Goal: Check status

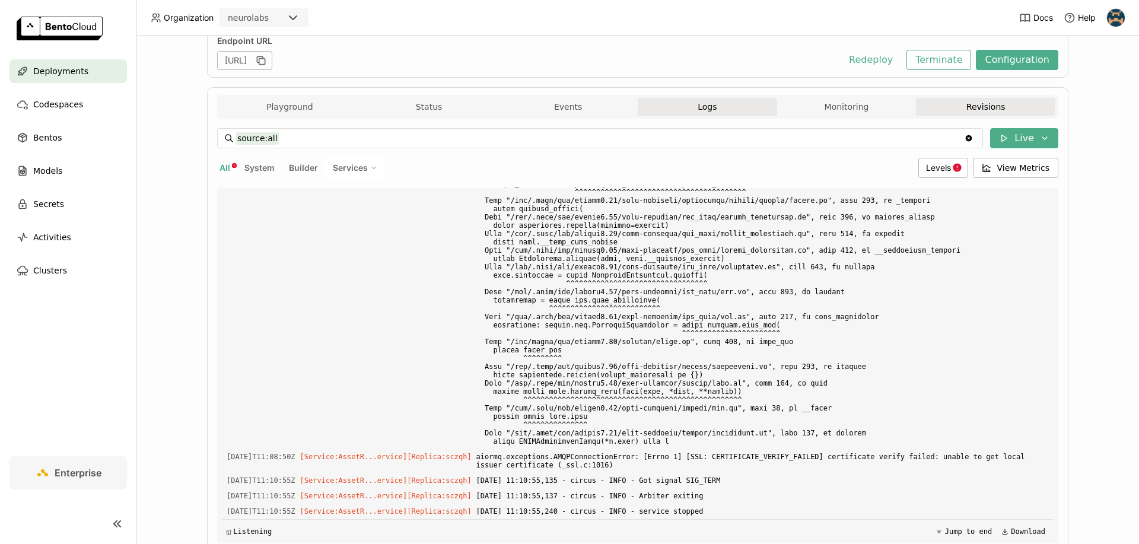
click at [954, 109] on button "Revisions" at bounding box center [985, 107] width 139 height 18
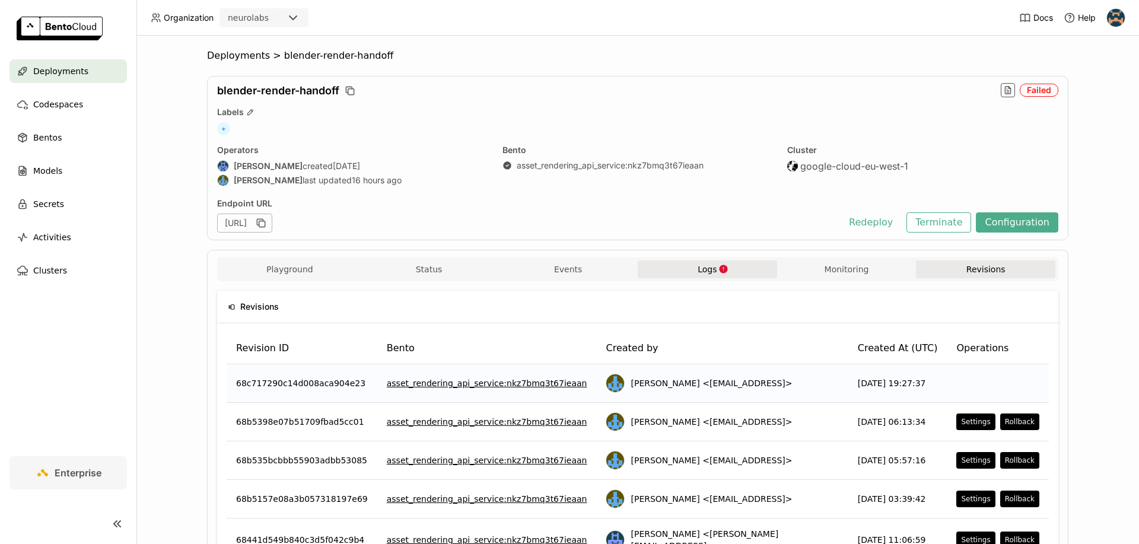
click at [719, 273] on icon "button" at bounding box center [724, 269] width 10 height 10
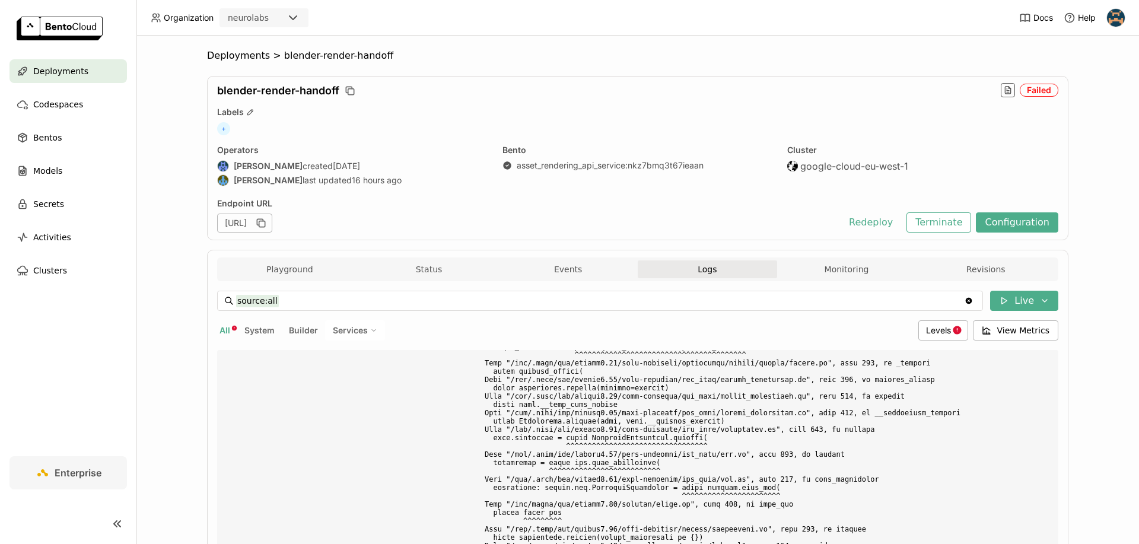
click at [252, 334] on span "System" at bounding box center [260, 330] width 30 height 10
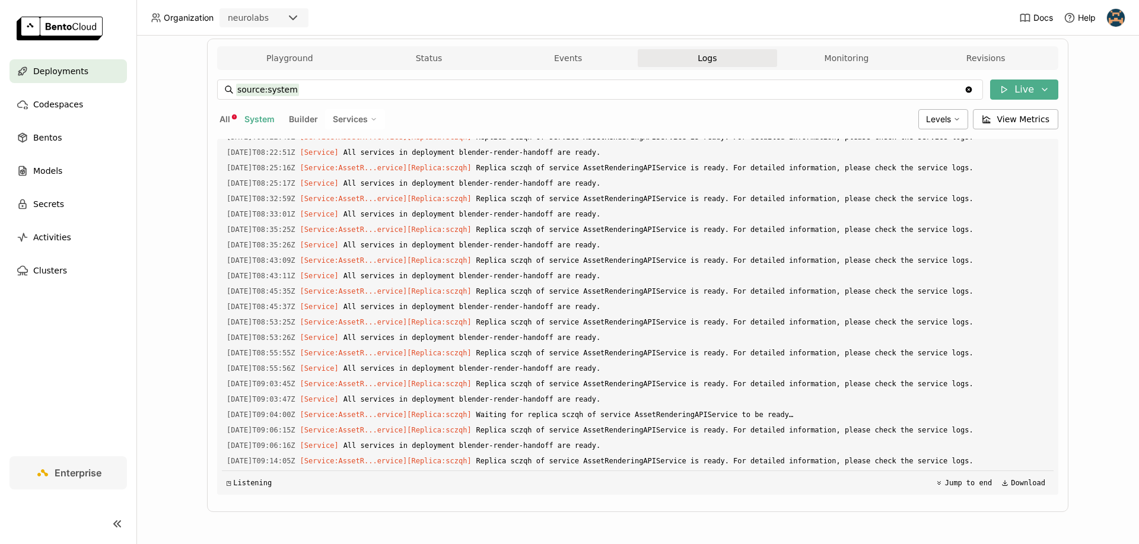
scroll to position [584, 0]
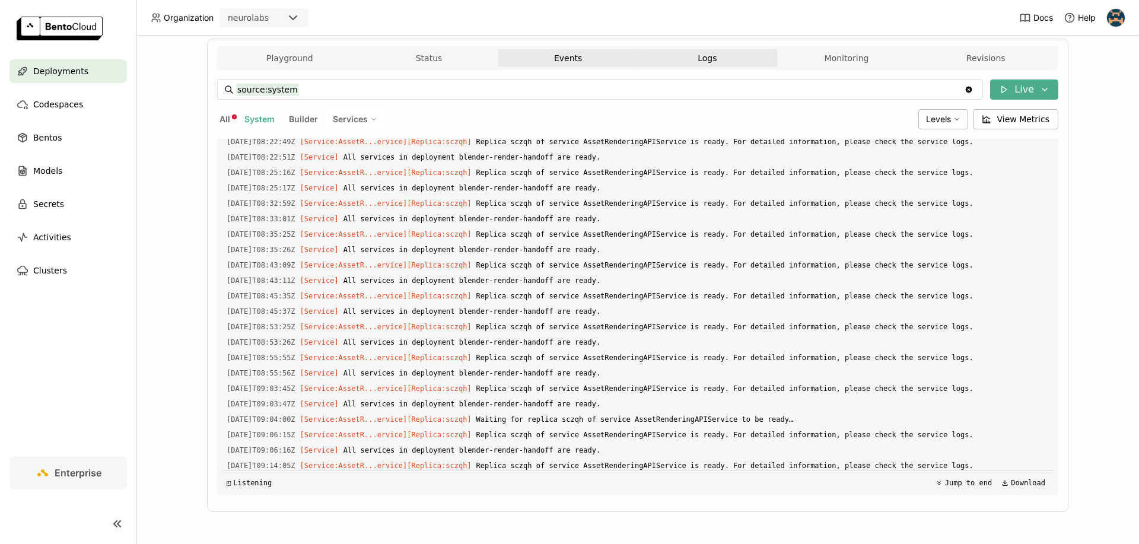
click at [561, 55] on button "Events" at bounding box center [568, 58] width 139 height 18
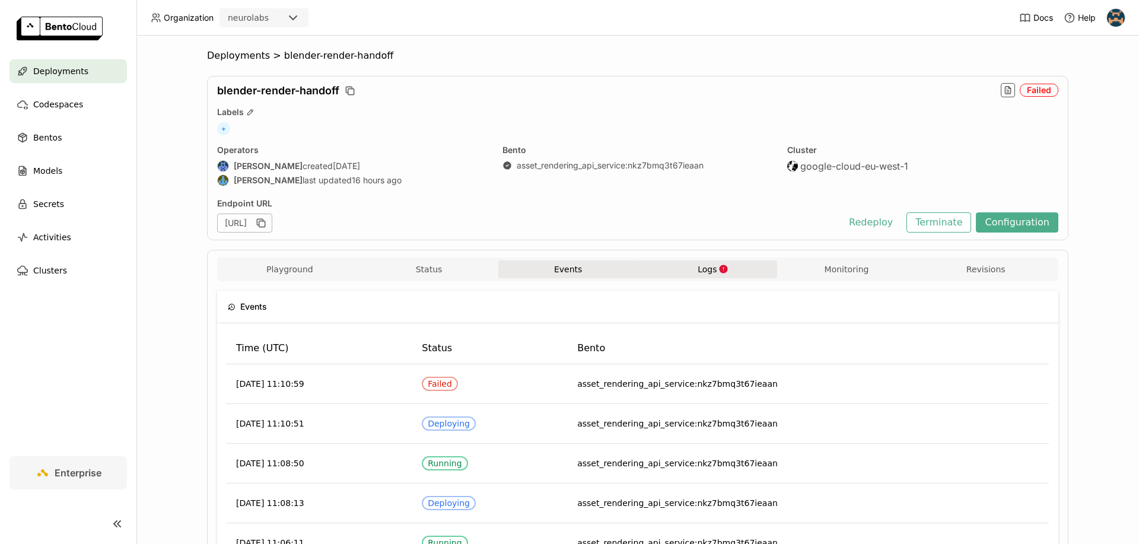
click at [676, 274] on button "Logs" at bounding box center [707, 270] width 139 height 18
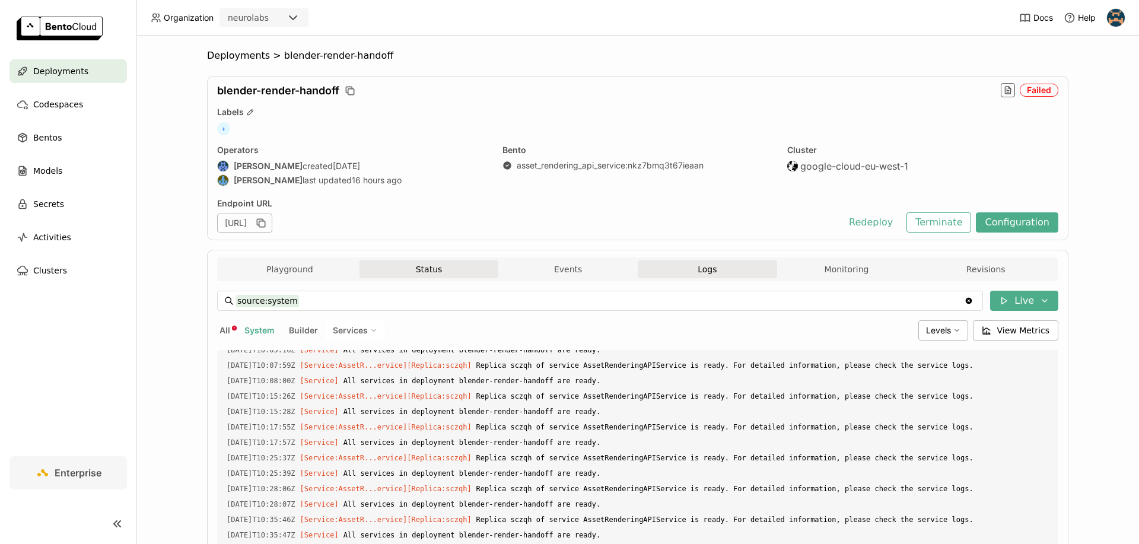
scroll to position [211, 0]
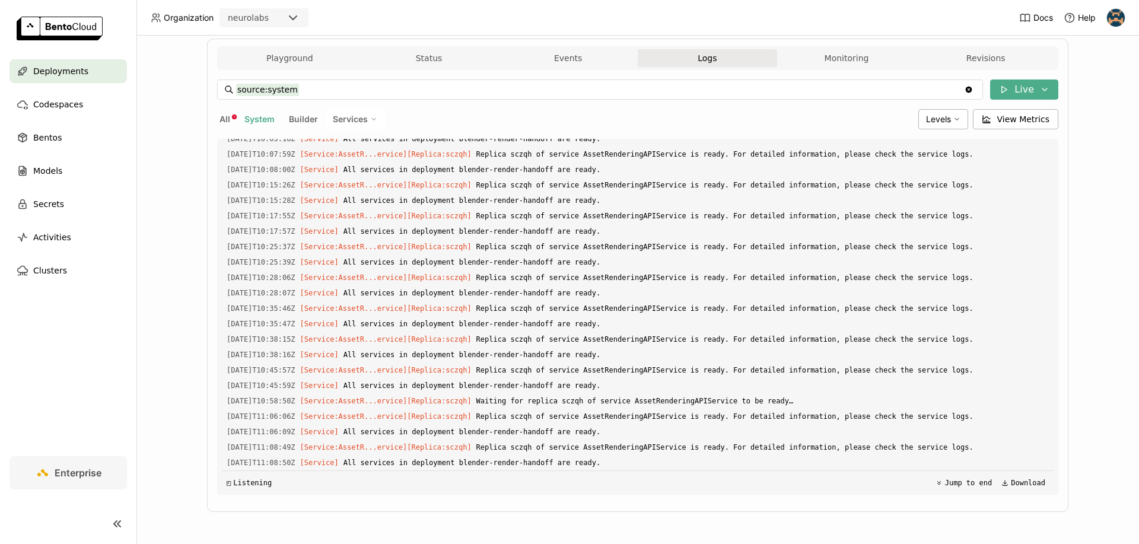
click at [225, 118] on span "All" at bounding box center [225, 119] width 11 height 10
type input "source:all"
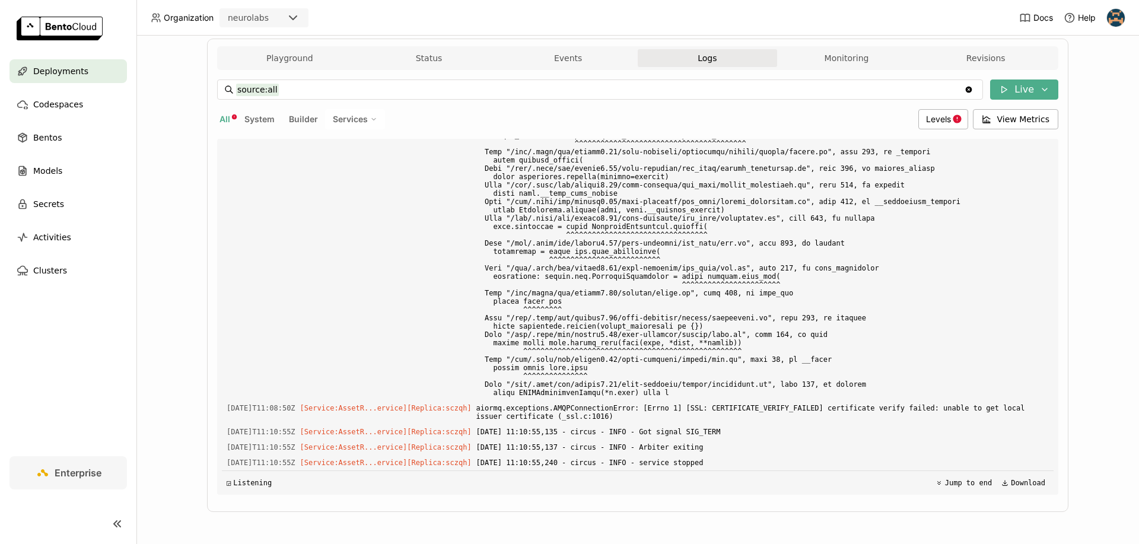
scroll to position [7496, 0]
